Goal: Task Accomplishment & Management: Manage account settings

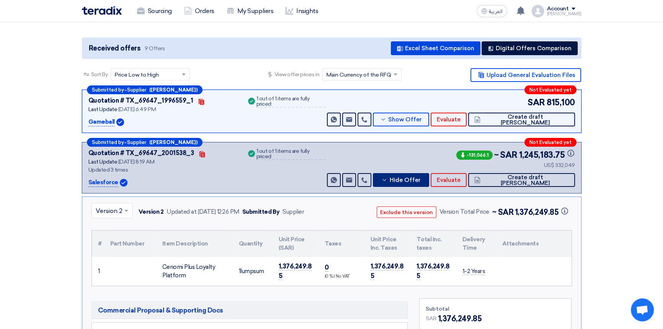
click at [420, 178] on span "Hide Offer" at bounding box center [404, 180] width 31 height 6
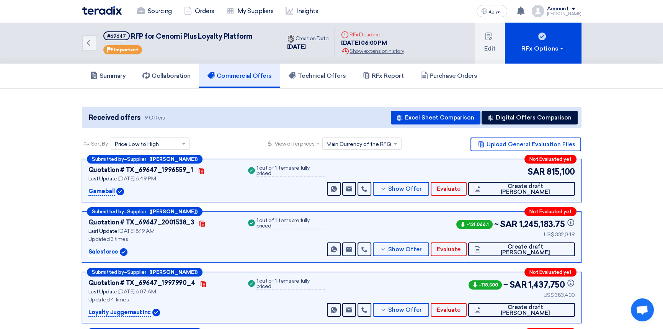
click at [96, 11] on img at bounding box center [102, 10] width 40 height 9
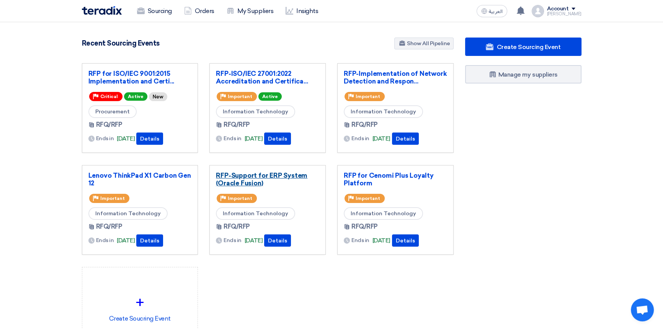
click at [246, 176] on link "RFP-Support for ERP System (Oracle Fusion)" at bounding box center [267, 178] width 103 height 15
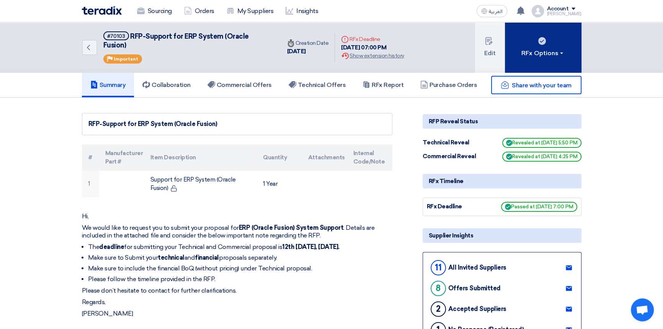
click at [535, 54] on button "RFx Options" at bounding box center [543, 47] width 77 height 51
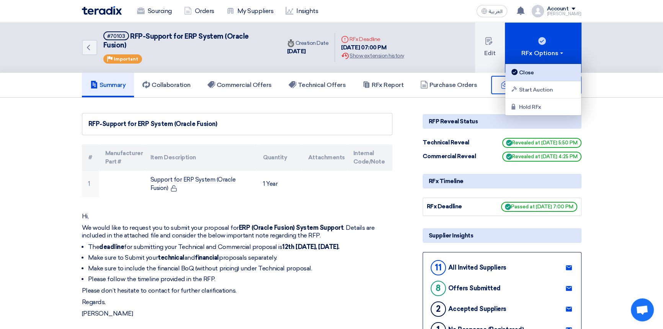
click at [527, 73] on div "Close" at bounding box center [543, 72] width 67 height 9
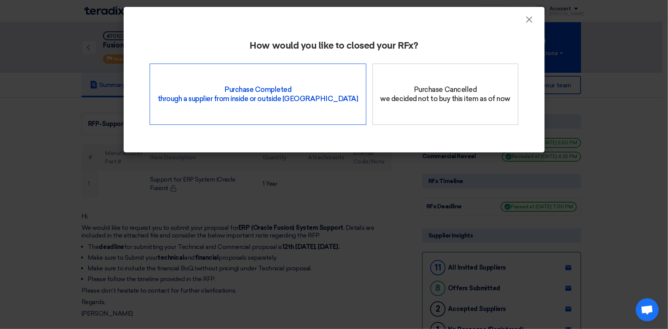
click at [267, 95] on div "Purchase Completed through a supplier from inside or outside Teradix" at bounding box center [258, 94] width 217 height 61
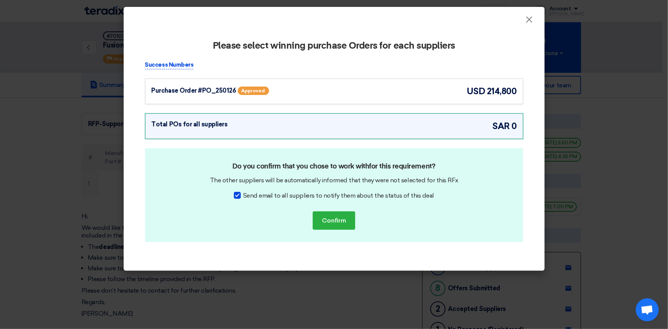
click at [277, 90] on div "Purchase Order #PO_250126 Approved" at bounding box center [226, 90] width 149 height 11
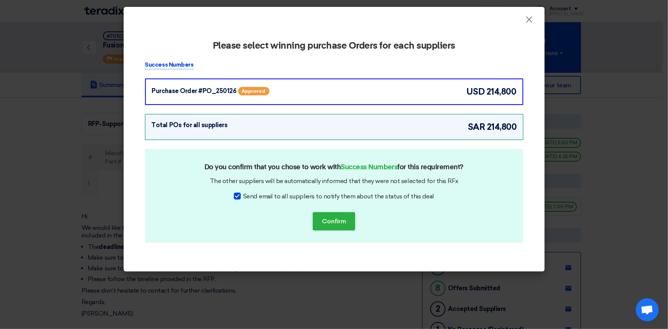
click at [240, 196] on div at bounding box center [237, 195] width 7 height 7
click at [243, 196] on input "Send email to all suppliers to notify them about the status of this deal" at bounding box center [245, 194] width 5 height 5
checkbox input "false"
click at [330, 223] on button "Confirm" at bounding box center [334, 221] width 42 height 18
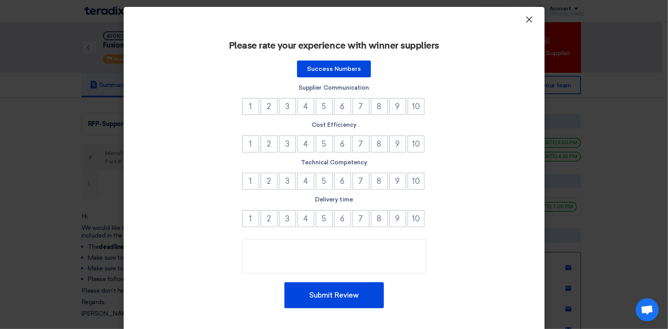
click at [528, 23] on span "×" at bounding box center [529, 21] width 8 height 15
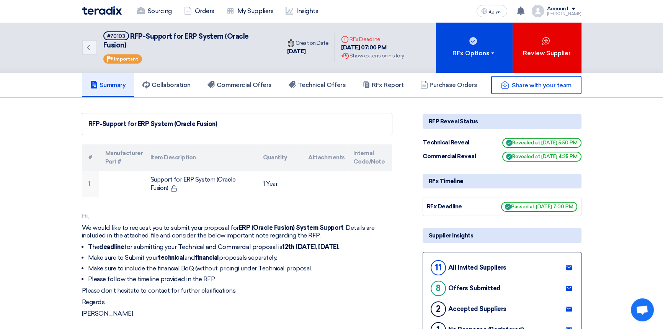
click at [99, 14] on img at bounding box center [102, 10] width 40 height 9
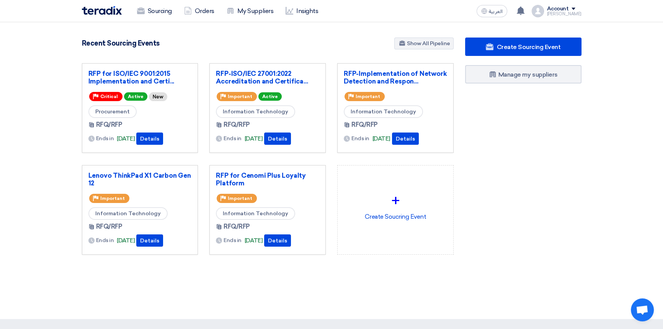
click at [520, 164] on div "Create Sourcing Event Manage my suppliers" at bounding box center [523, 162] width 128 height 248
